Goal: Task Accomplishment & Management: Understand process/instructions

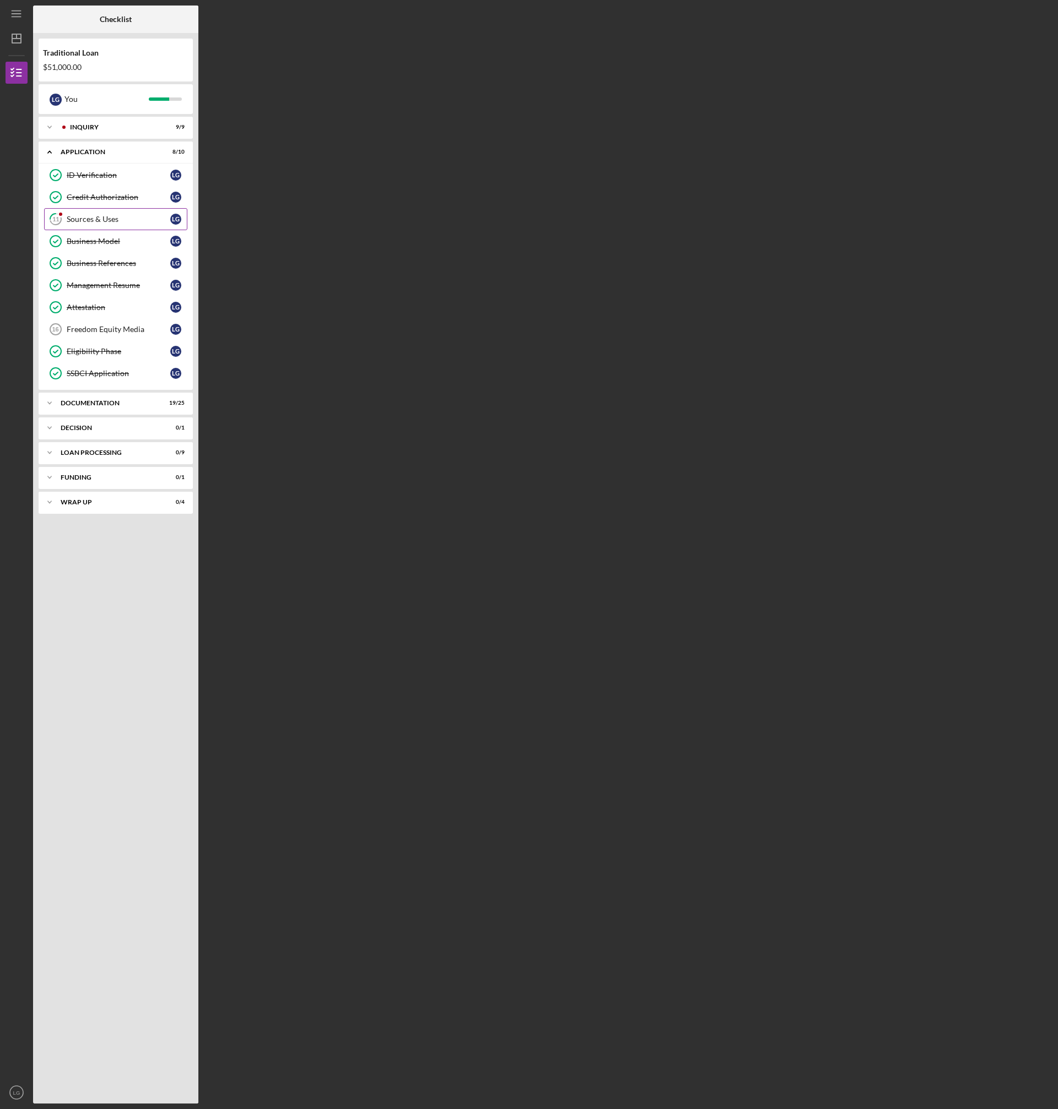
click at [104, 212] on link "11 Sources & Uses L G" at bounding box center [115, 219] width 143 height 22
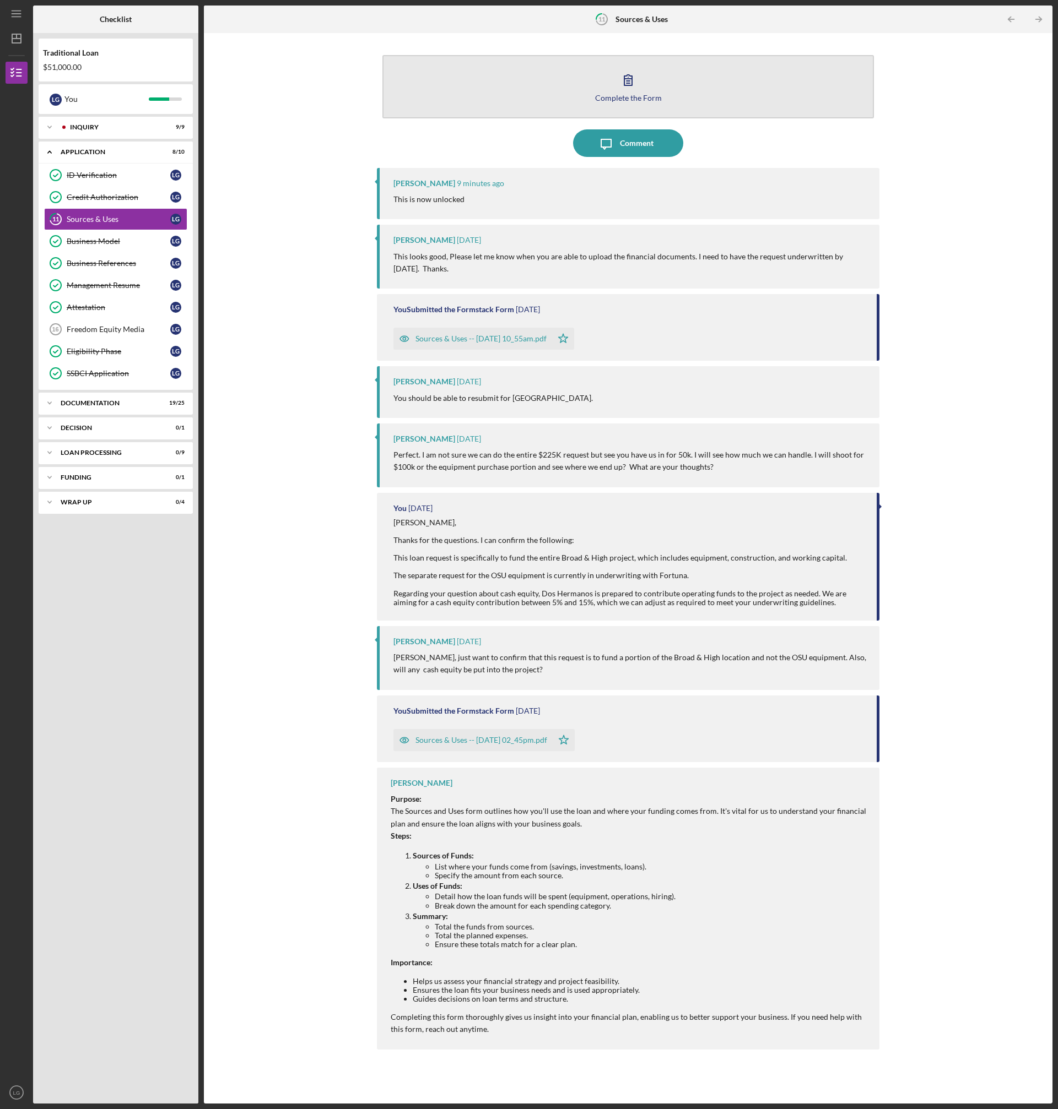
click at [625, 86] on icon "button" at bounding box center [628, 80] width 28 height 28
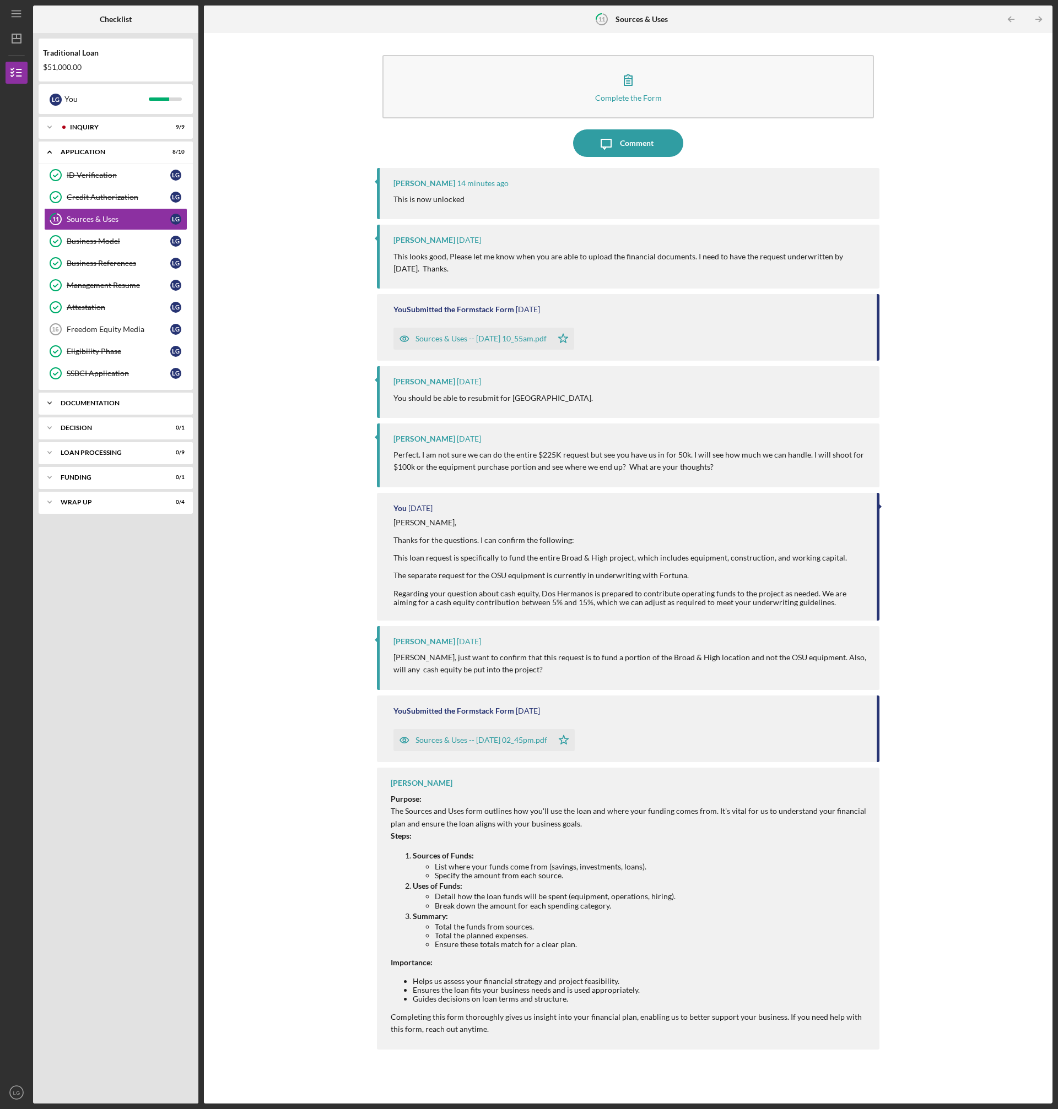
click at [114, 404] on div "Documentation" at bounding box center [120, 403] width 118 height 7
